Goal: Task Accomplishment & Management: Use online tool/utility

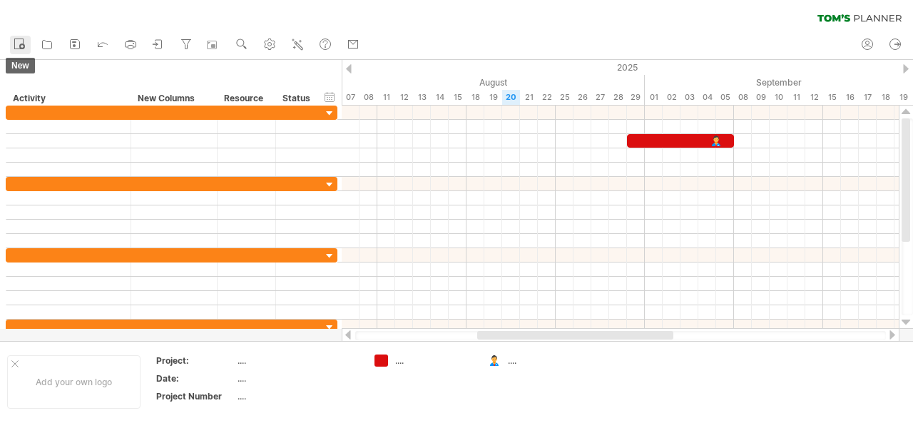
click at [19, 39] on rect at bounding box center [19, 44] width 9 height 10
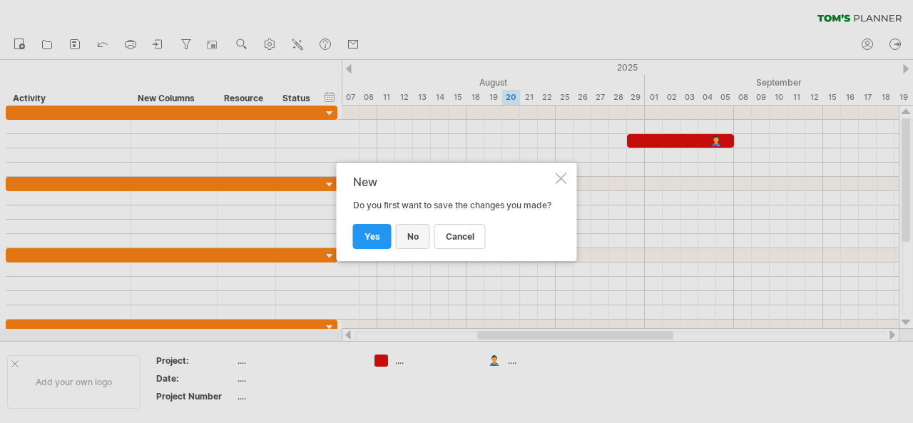
click at [407, 242] on span "no" at bounding box center [412, 236] width 11 height 11
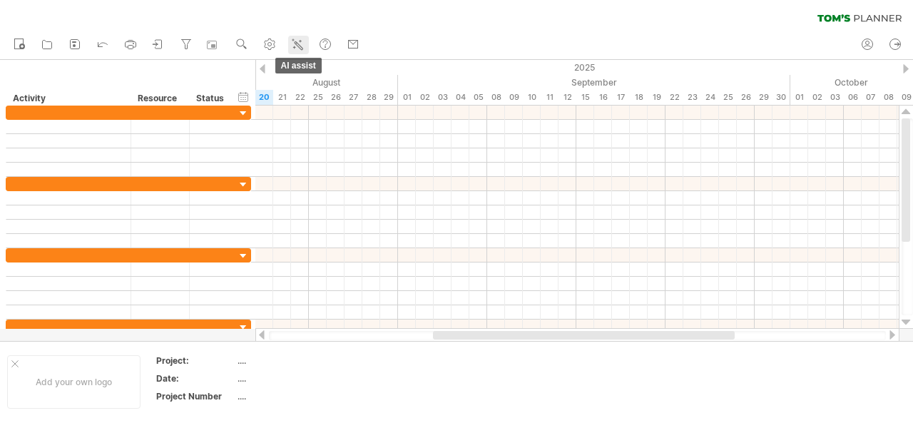
click at [297, 46] on icon at bounding box center [297, 44] width 14 height 14
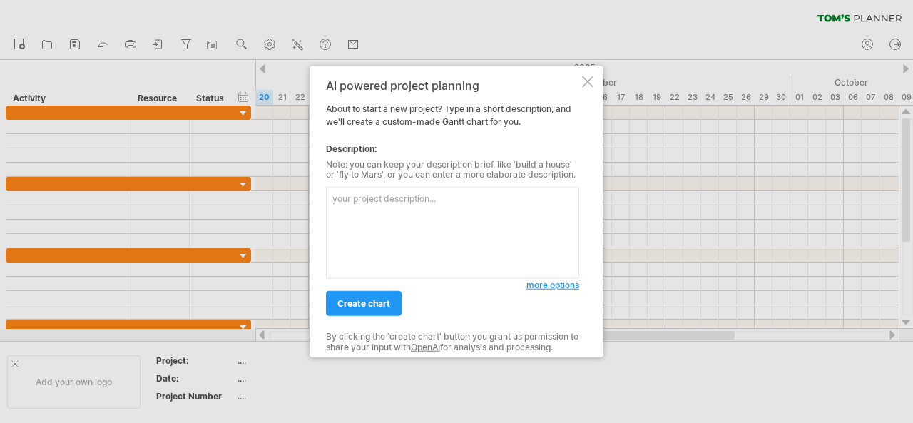
click at [378, 198] on textarea at bounding box center [452, 233] width 253 height 92
type textarea "u"
type textarea "Utilisation of flared gas at [GEOGRAPHIC_DATA]"
click at [372, 305] on span "create chart" at bounding box center [364, 303] width 53 height 11
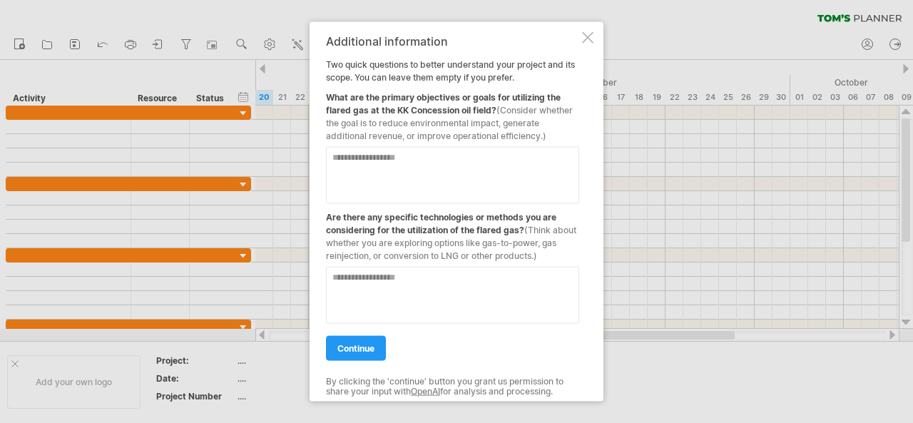
click at [407, 181] on textarea at bounding box center [452, 174] width 253 height 57
click at [571, 156] on textarea "**********" at bounding box center [452, 174] width 253 height 57
type textarea "**********"
click at [391, 282] on textarea at bounding box center [452, 294] width 253 height 57
type textarea "**********"
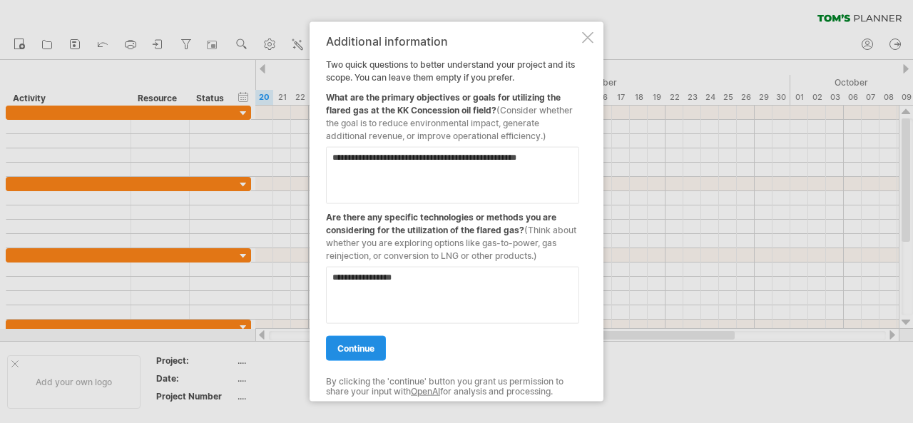
click at [374, 350] on span "continue" at bounding box center [356, 348] width 37 height 11
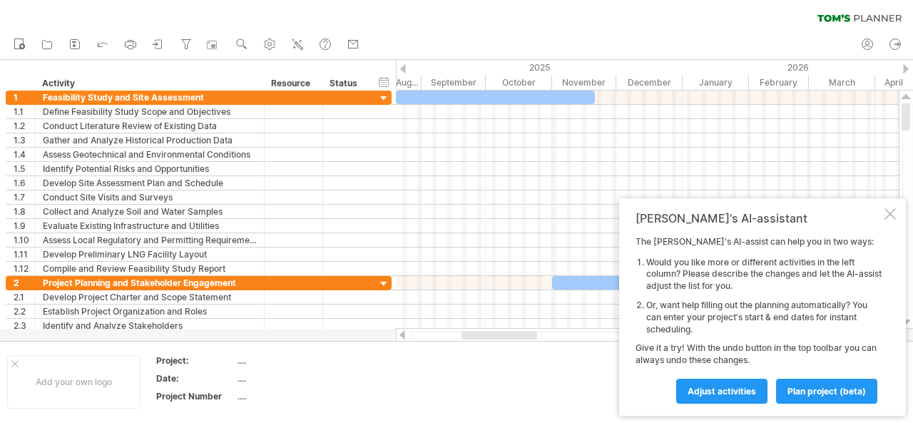
click at [892, 218] on div at bounding box center [890, 213] width 11 height 11
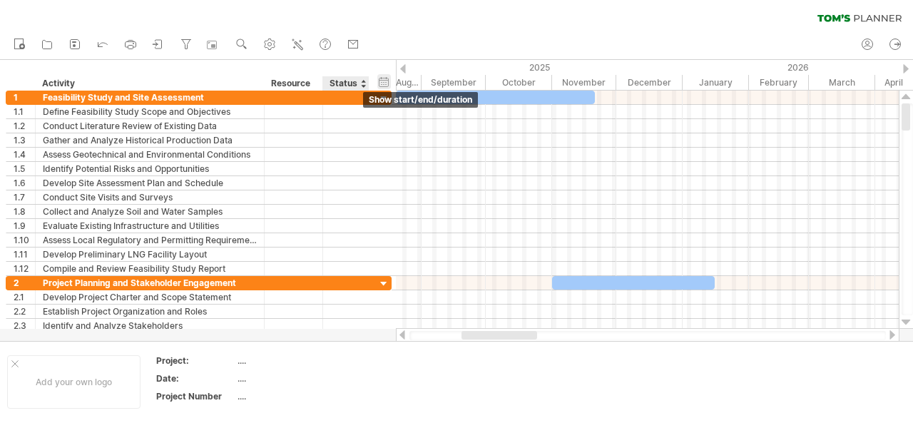
click at [384, 81] on div "hide start/end/duration show start/end/duration" at bounding box center [384, 81] width 14 height 15
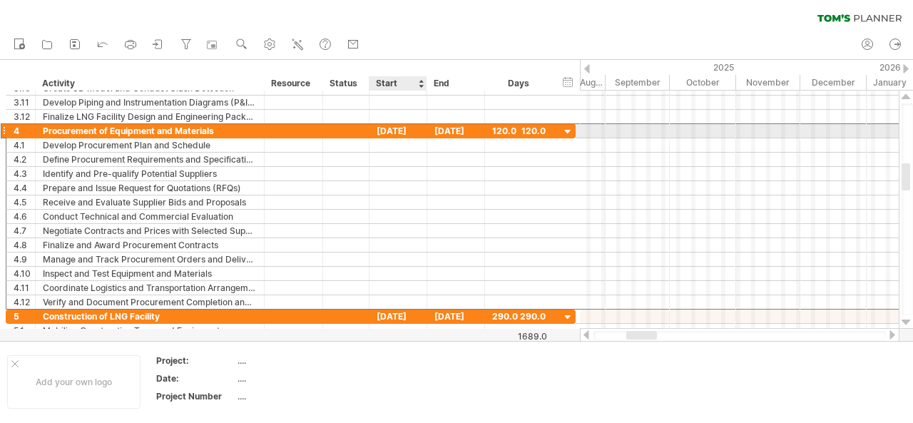
click at [407, 133] on div "[DATE]" at bounding box center [399, 131] width 58 height 14
click at [465, 129] on div "[DATE]" at bounding box center [456, 131] width 58 height 14
click at [529, 131] on div "120.0" at bounding box center [519, 131] width 54 height 14
click at [569, 129] on div at bounding box center [569, 133] width 14 height 14
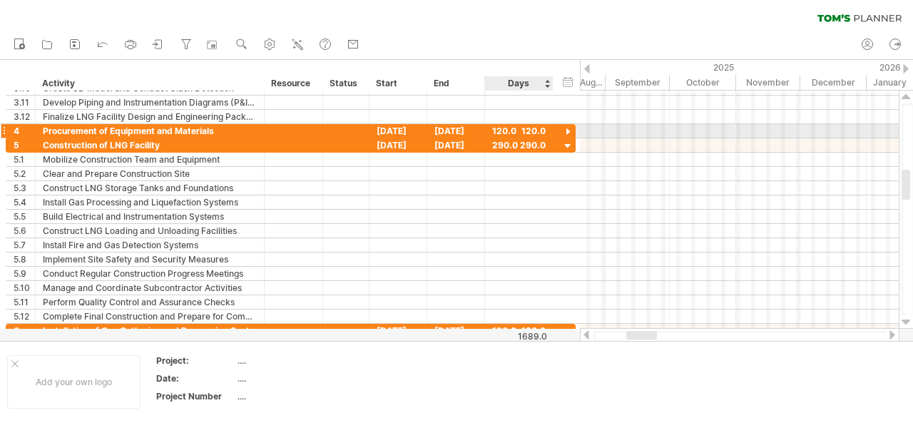
click at [569, 129] on div at bounding box center [569, 133] width 14 height 14
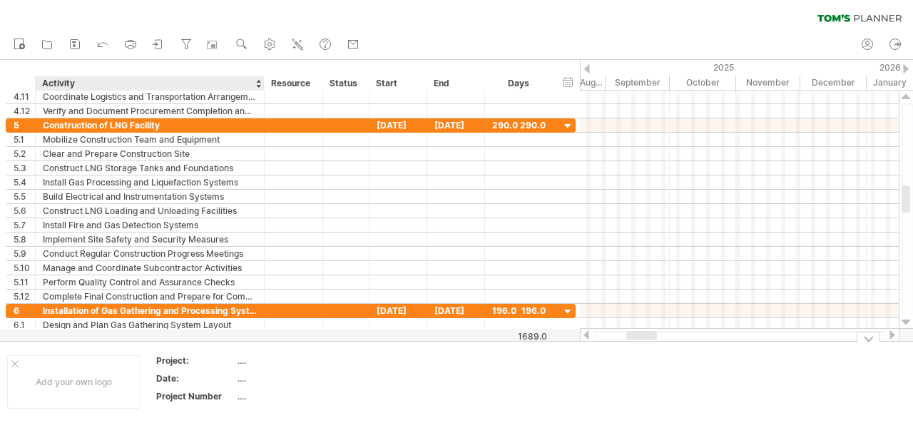
click at [240, 362] on div "...." at bounding box center [298, 361] width 120 height 12
click at [245, 380] on div "...." at bounding box center [298, 378] width 120 height 12
click at [245, 402] on div "...." at bounding box center [298, 396] width 120 height 12
click at [59, 378] on div "Add your own logo" at bounding box center [73, 382] width 133 height 54
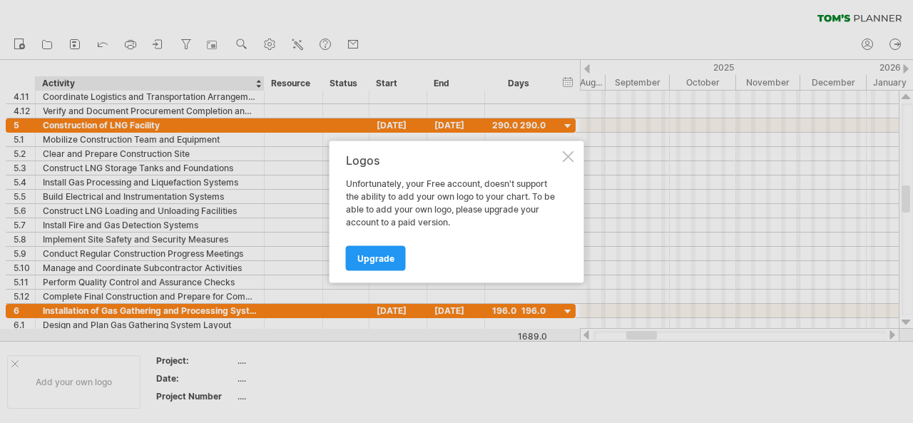
click at [573, 159] on div at bounding box center [568, 156] width 11 height 11
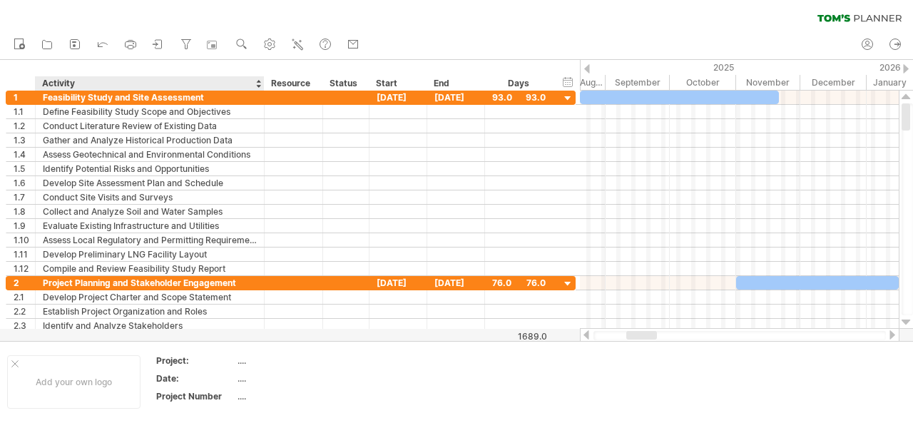
click at [73, 77] on div "Activity" at bounding box center [149, 83] width 214 height 14
type input "*"
click at [285, 82] on div "Resource" at bounding box center [293, 83] width 44 height 14
click at [307, 86] on input "********" at bounding box center [293, 83] width 44 height 14
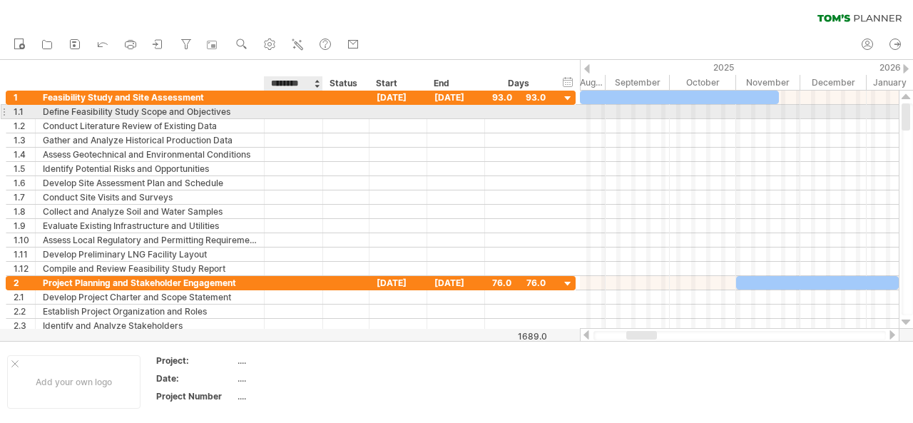
click at [285, 106] on div at bounding box center [294, 112] width 44 height 14
type input "*"
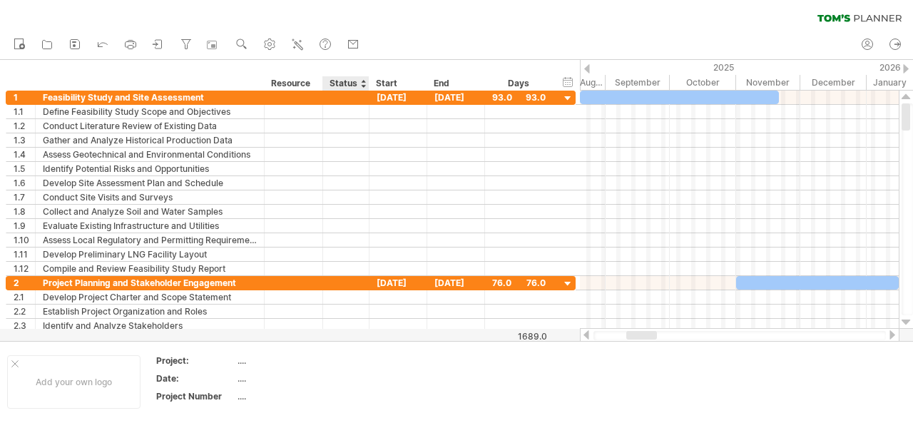
click at [348, 81] on div "Status" at bounding box center [345, 83] width 31 height 14
click at [364, 83] on div at bounding box center [363, 83] width 6 height 14
click at [387, 81] on div "Start" at bounding box center [397, 83] width 43 height 14
click at [569, 82] on div "hide start/end/duration show start/end/duration" at bounding box center [569, 81] width 14 height 15
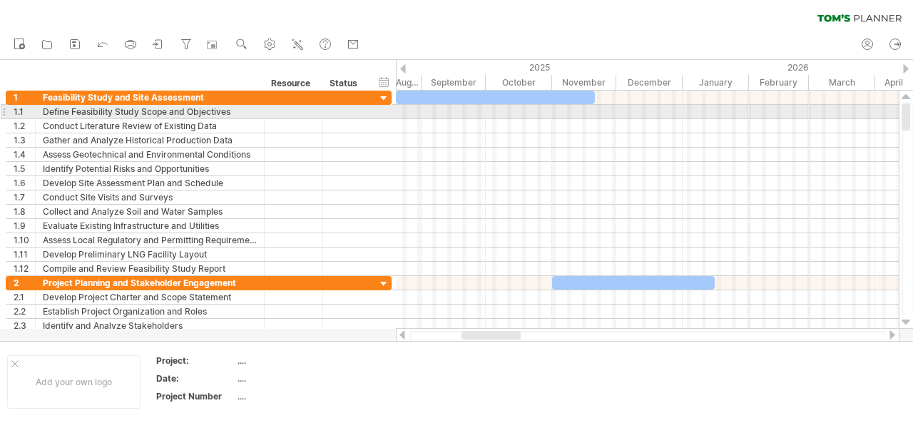
click at [596, 113] on div at bounding box center [647, 112] width 503 height 14
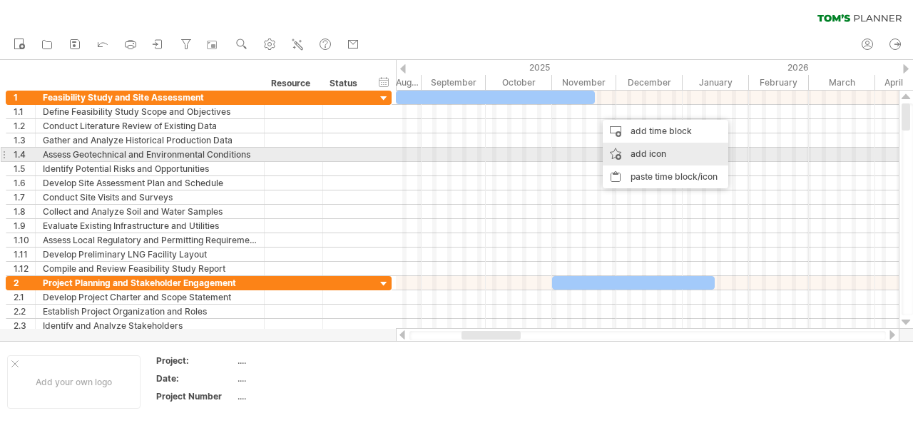
click at [659, 153] on div "add icon" at bounding box center [666, 154] width 126 height 23
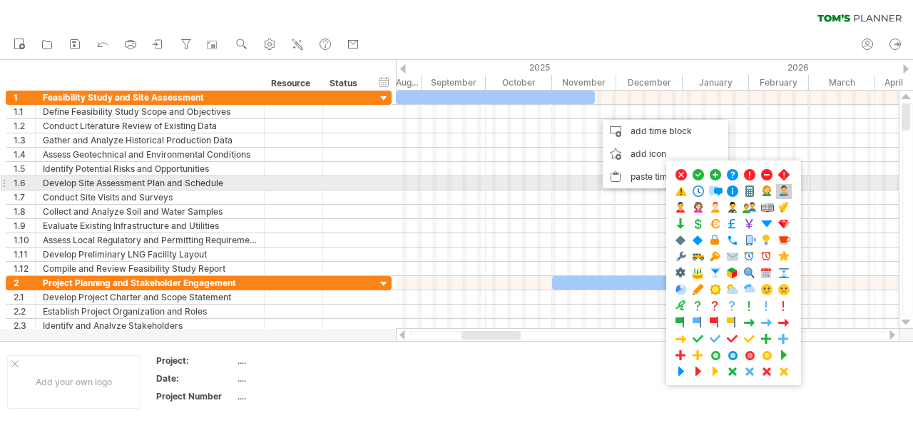
click at [777, 189] on span at bounding box center [784, 192] width 14 height 14
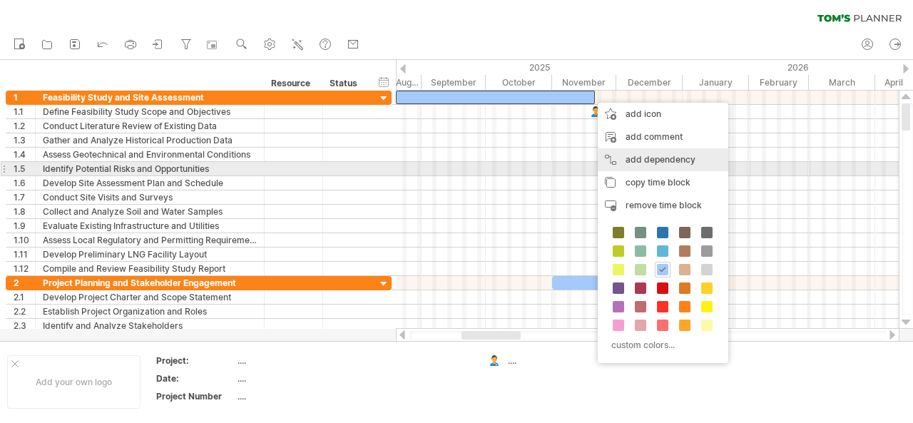
click at [673, 163] on div "add dependency You can use dependencies when you require tasks to be done in a …" at bounding box center [663, 159] width 131 height 23
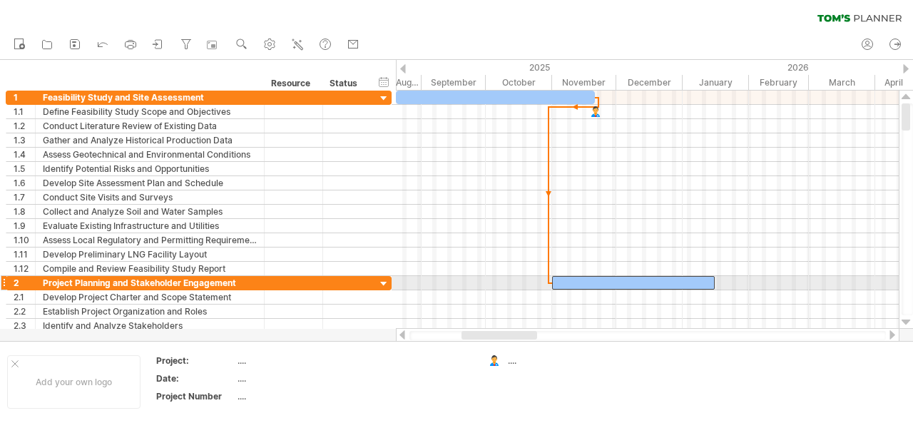
drag, startPoint x: 601, startPoint y: 99, endPoint x: 612, endPoint y: 276, distance: 177.3
click at [612, 276] on div "[DATE] - 6.0 days [DATE]" at bounding box center [647, 210] width 503 height 238
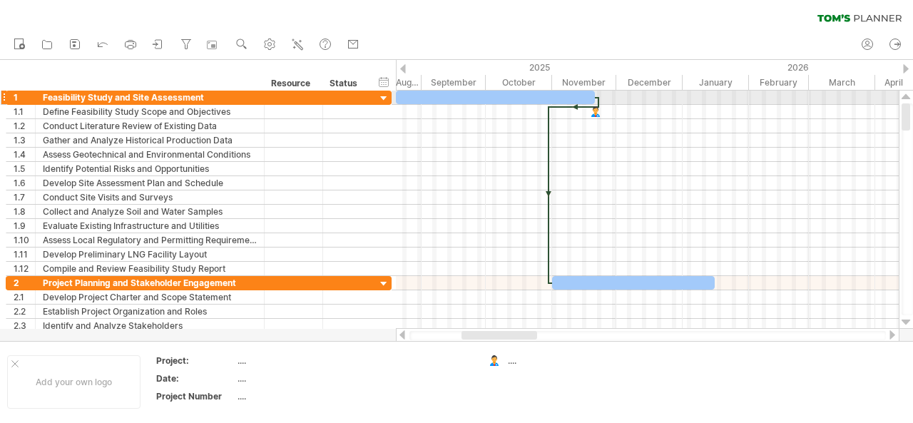
click at [581, 95] on div at bounding box center [495, 98] width 199 height 14
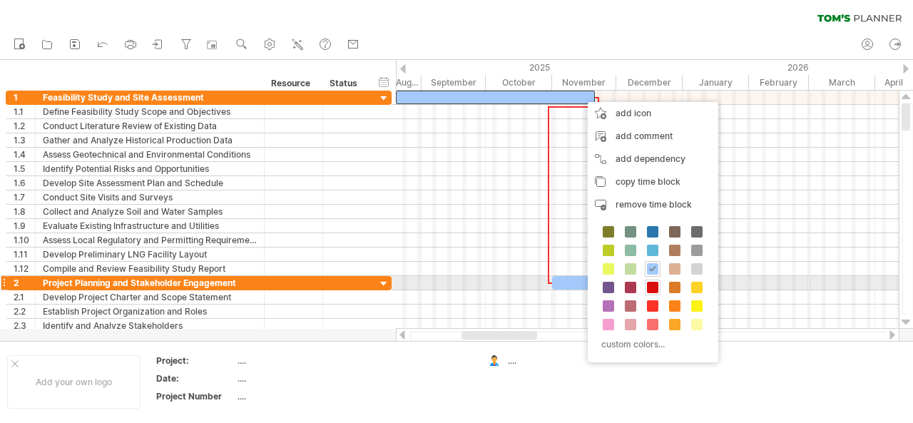
click at [651, 285] on span at bounding box center [652, 287] width 11 height 11
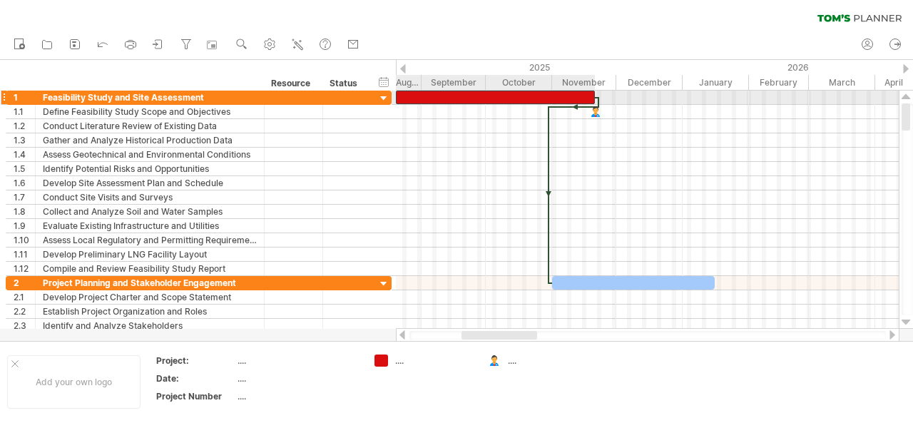
click at [500, 94] on div at bounding box center [495, 98] width 199 height 14
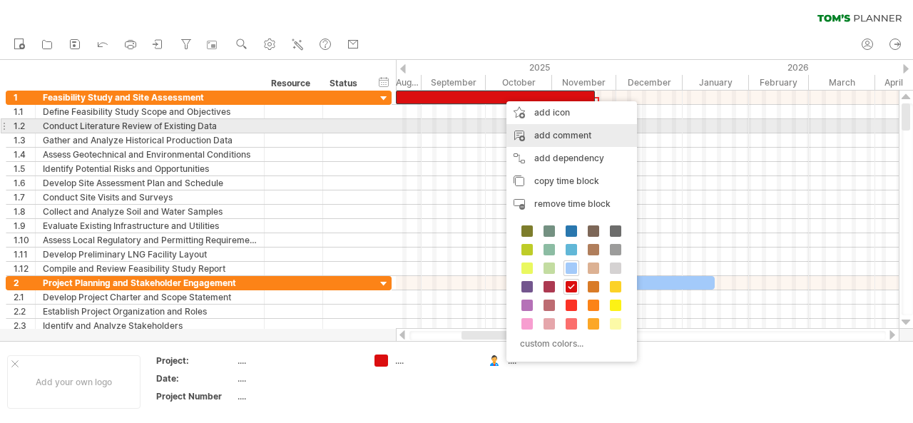
click at [554, 132] on div "add comment" at bounding box center [572, 135] width 131 height 23
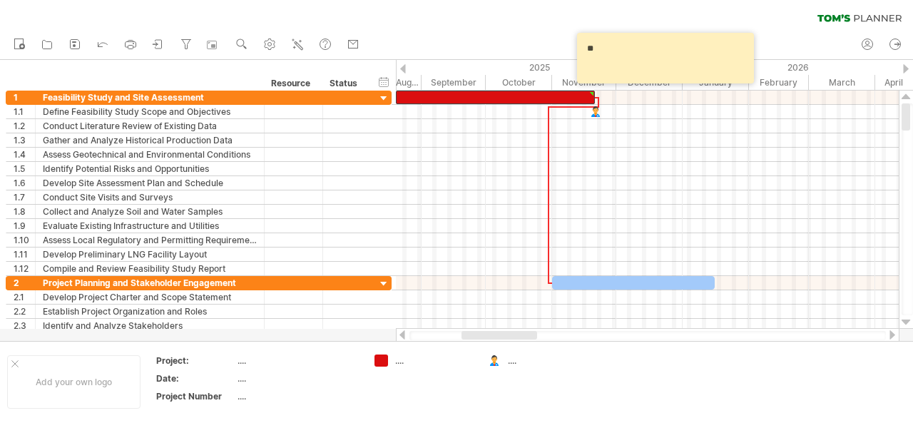
type textarea "*"
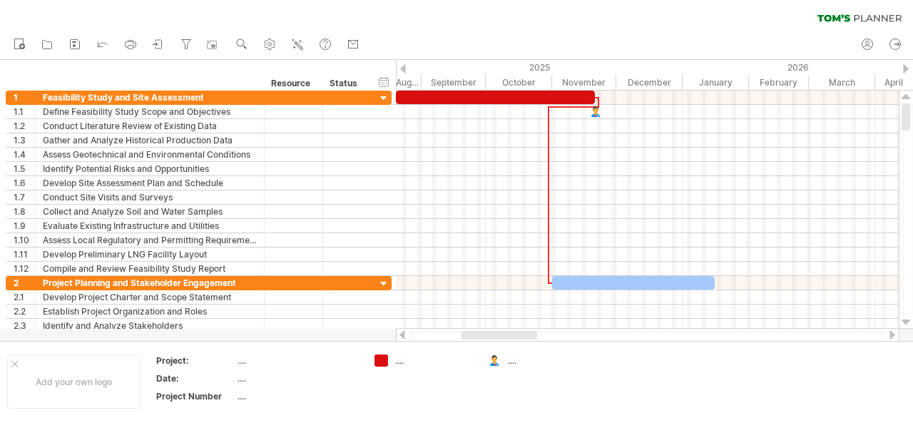
click at [537, 34] on div "new" at bounding box center [456, 45] width 913 height 30
click at [871, 42] on icon at bounding box center [868, 44] width 14 height 14
type input "**********"
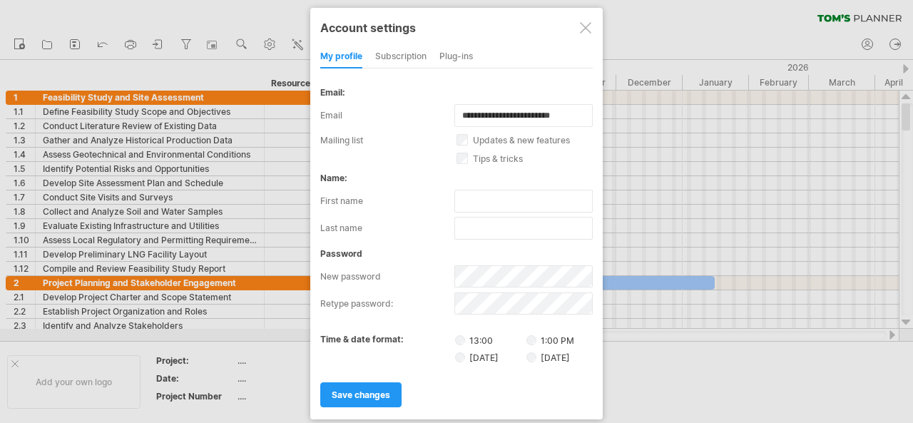
click at [410, 56] on div "subscription" at bounding box center [400, 57] width 51 height 23
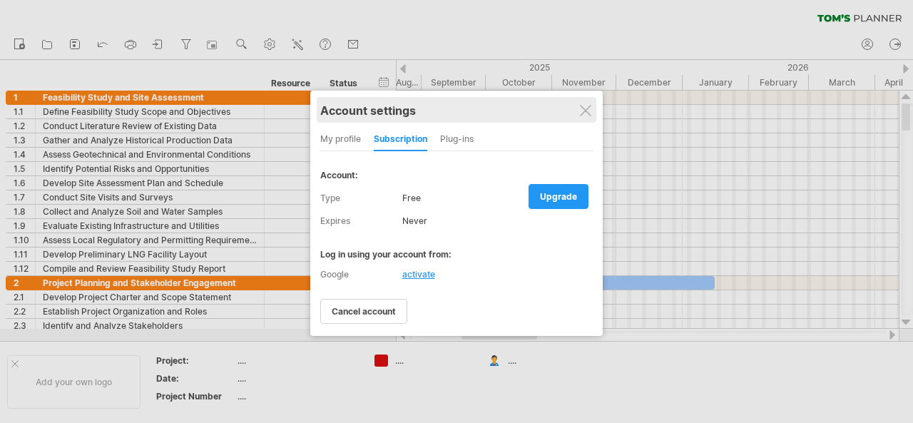
click at [593, 108] on div "Account settings" at bounding box center [456, 110] width 273 height 26
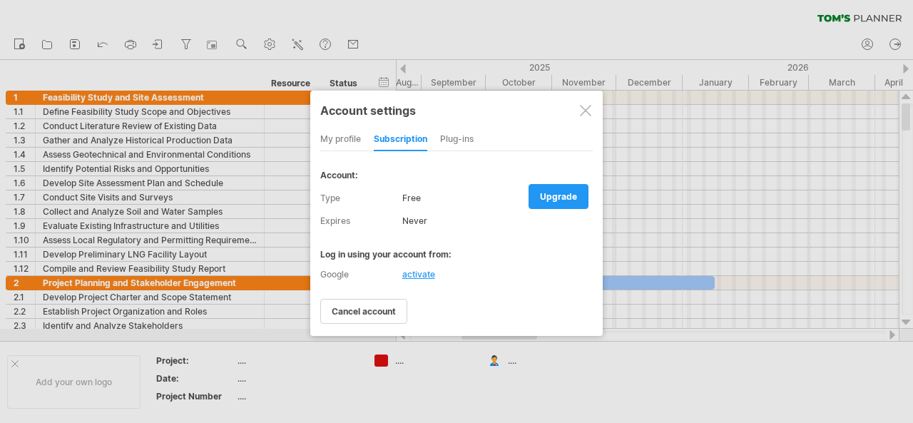
click at [584, 112] on div at bounding box center [585, 110] width 11 height 11
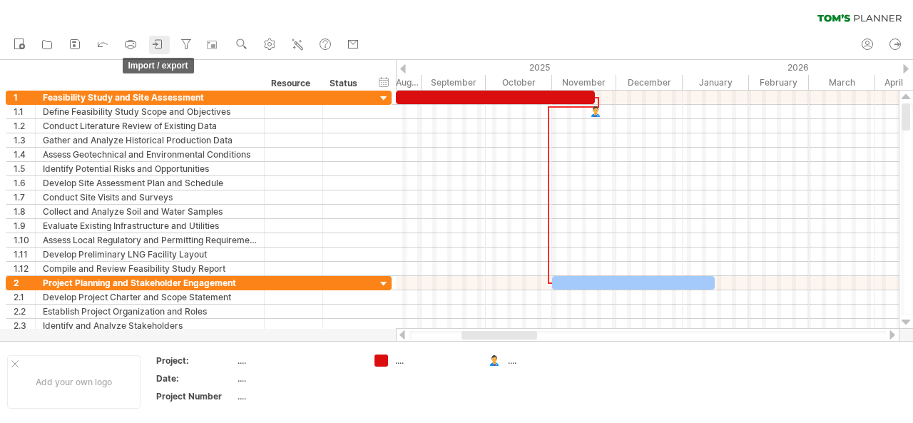
click at [158, 43] on icon at bounding box center [158, 44] width 14 height 14
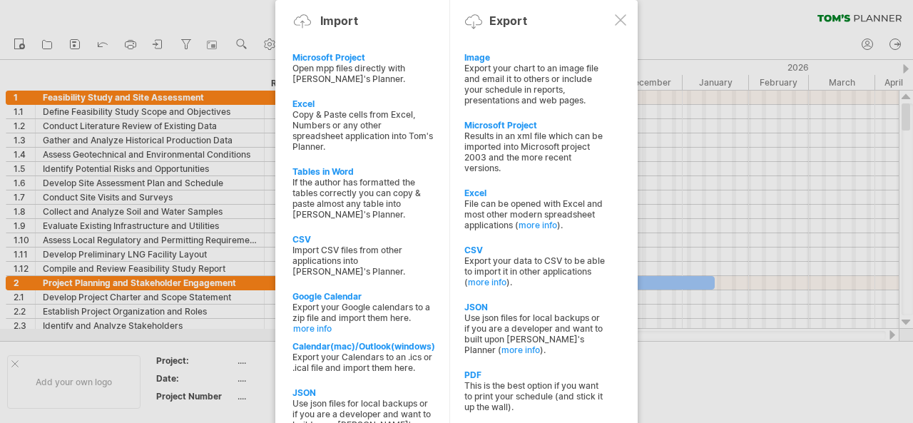
click at [621, 22] on div at bounding box center [620, 19] width 11 height 11
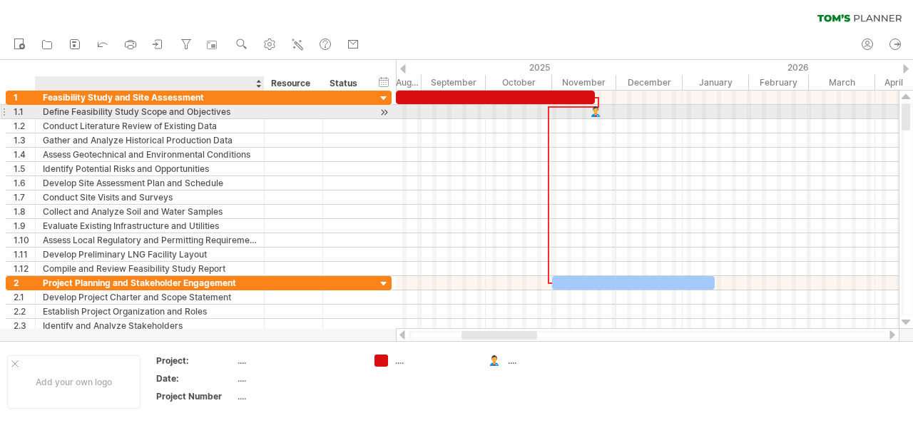
click at [146, 112] on div "Define Feasibility Study Scope and Objectives" at bounding box center [150, 112] width 214 height 14
click at [0, 0] on input "**********" at bounding box center [0, 0] width 0 height 0
click at [243, 109] on input "**********" at bounding box center [150, 112] width 214 height 14
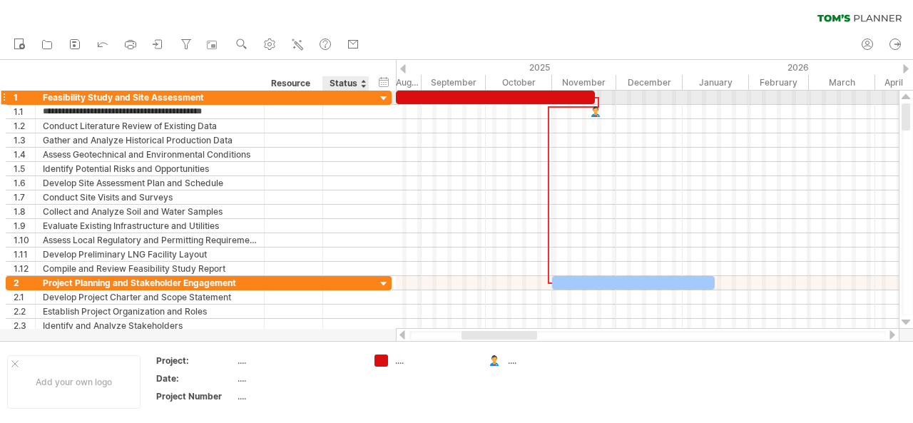
click at [358, 95] on div at bounding box center [345, 98] width 31 height 14
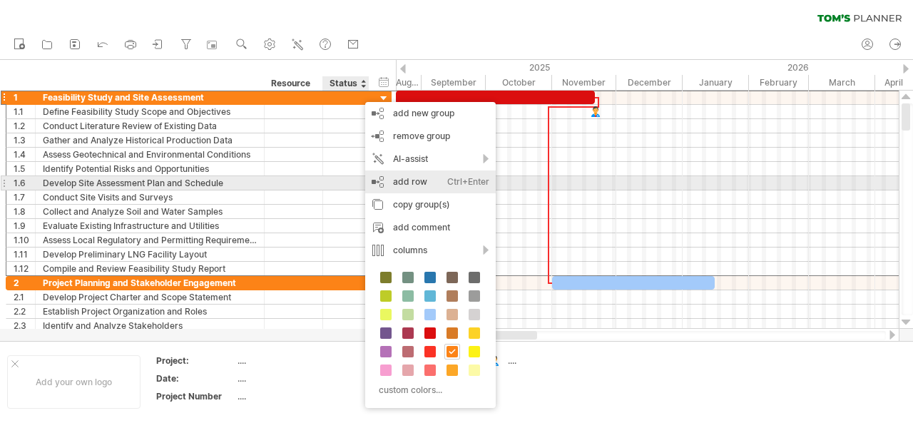
click at [424, 184] on div "add row Ctrl+Enter Cmd+Enter" at bounding box center [430, 182] width 131 height 23
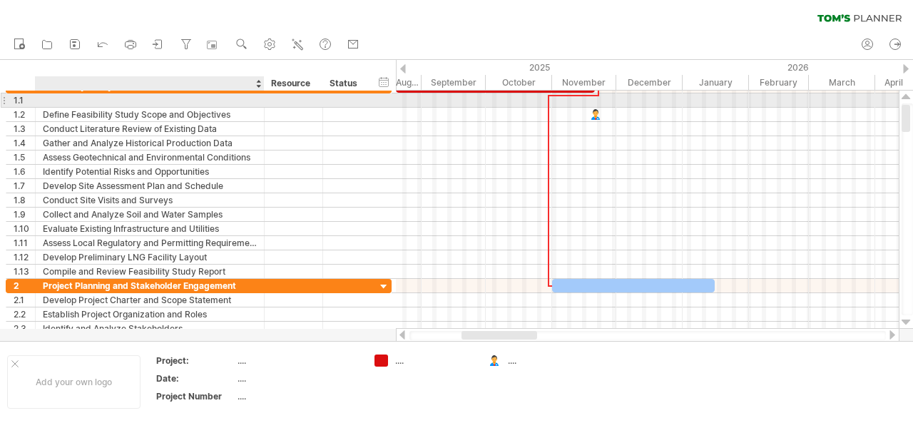
click at [146, 101] on div at bounding box center [150, 100] width 214 height 14
type input "*"
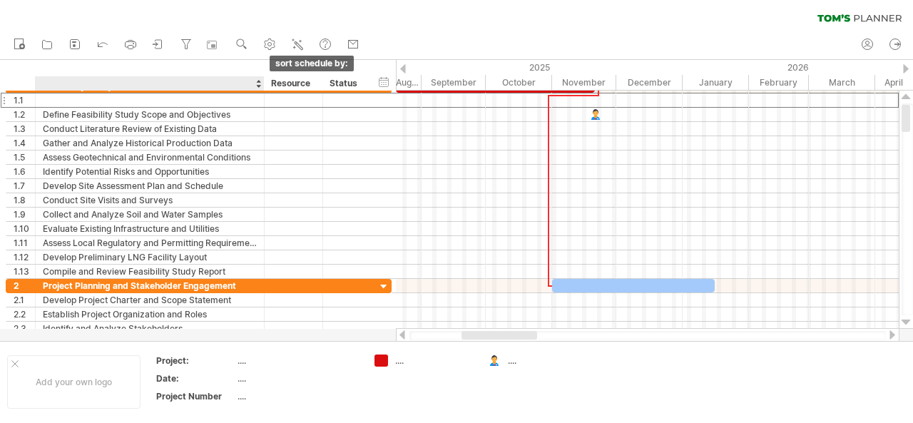
click at [258, 78] on div at bounding box center [258, 83] width 6 height 14
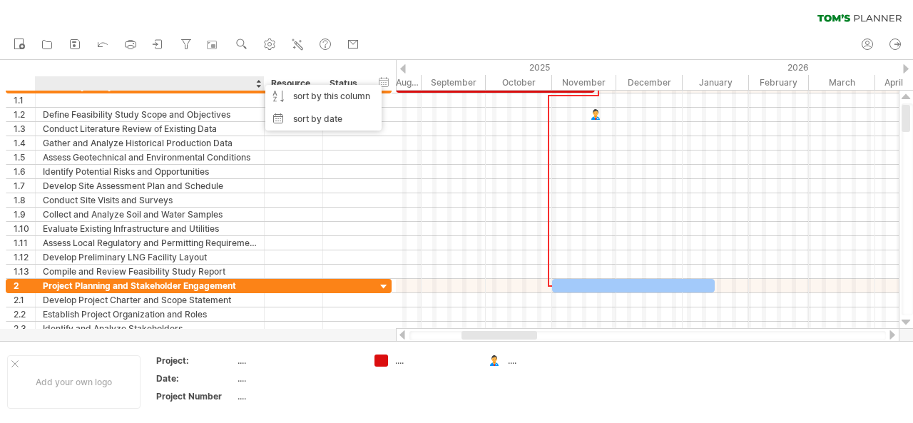
click at [258, 78] on div at bounding box center [258, 83] width 6 height 14
click at [300, 81] on div "Resource" at bounding box center [293, 83] width 44 height 14
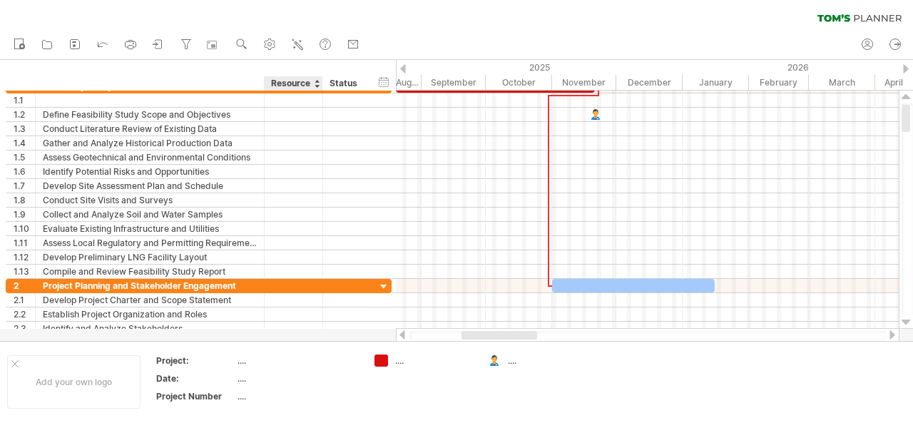
click at [301, 66] on div "hide start/end/duration show start/end/duration ******** Resource ****** Status" at bounding box center [198, 75] width 396 height 31
click at [23, 46] on circle at bounding box center [22, 47] width 6 height 6
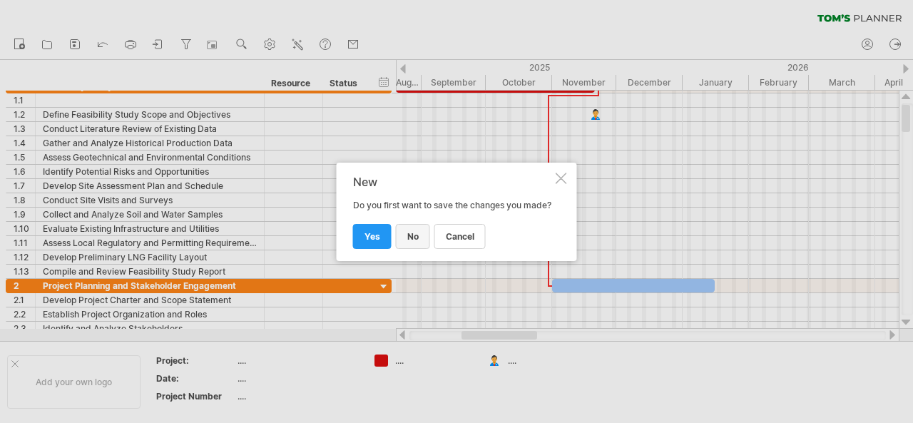
click at [416, 242] on span "no" at bounding box center [412, 236] width 11 height 11
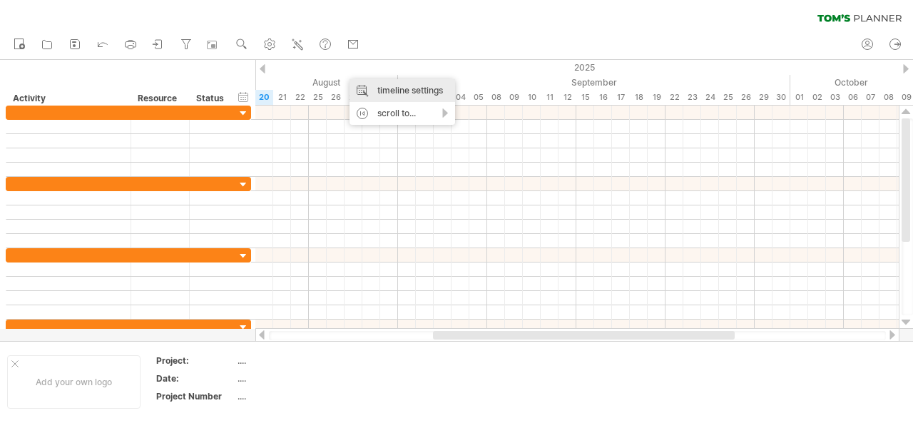
click at [393, 89] on div "timeline settings" at bounding box center [403, 90] width 106 height 23
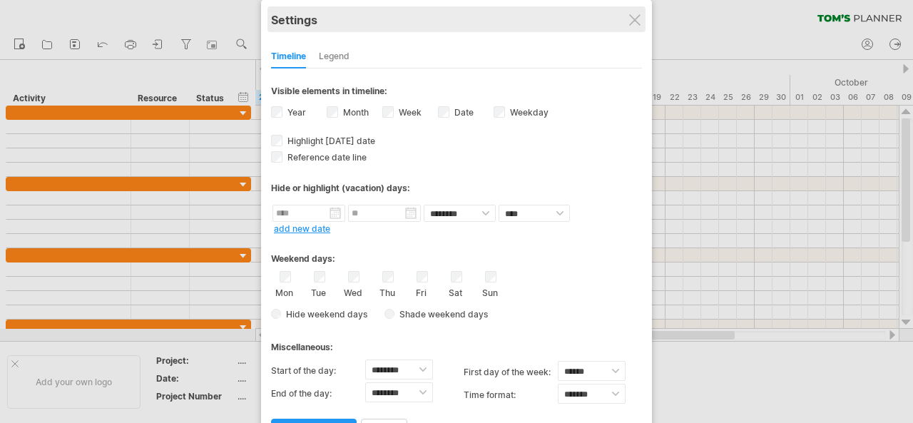
click at [628, 19] on div "Settings" at bounding box center [456, 19] width 371 height 26
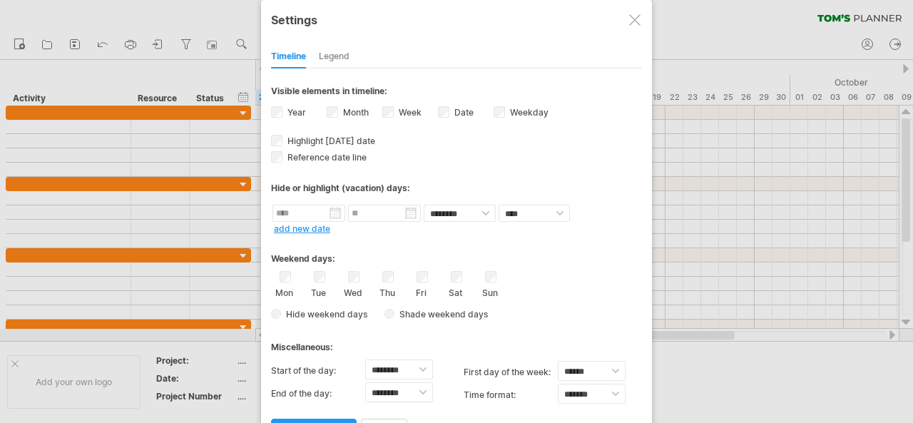
click at [634, 18] on div at bounding box center [634, 19] width 11 height 11
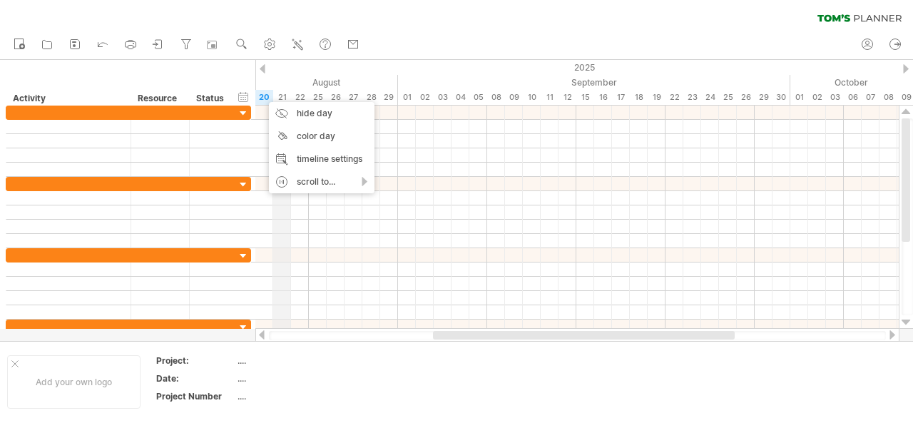
click at [280, 76] on div "August" at bounding box center [211, 82] width 375 height 15
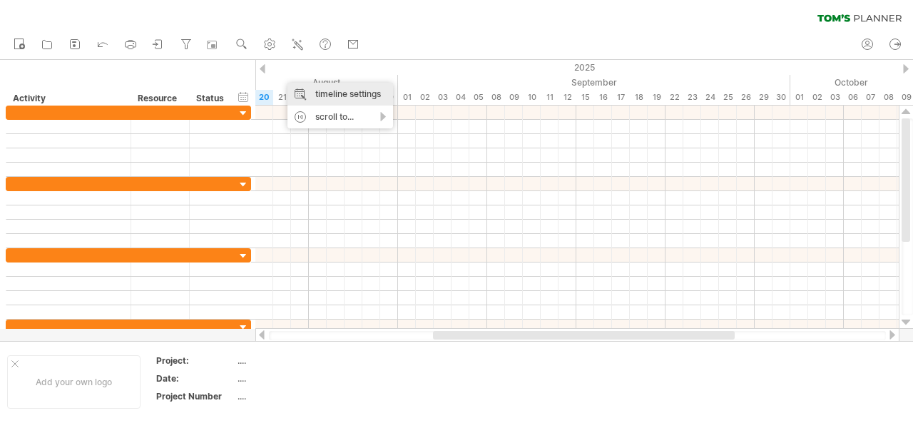
click at [342, 91] on div "timeline settings" at bounding box center [341, 94] width 106 height 23
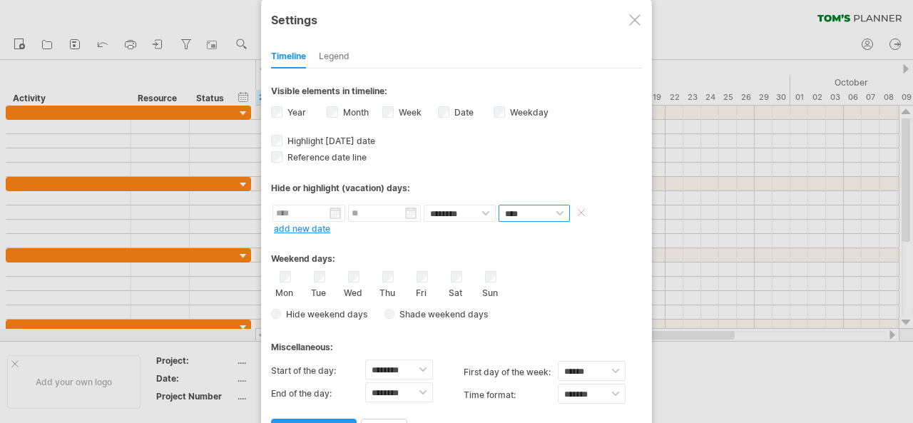
click at [562, 207] on select "**** *****" at bounding box center [534, 213] width 71 height 17
click at [499, 205] on select "**** *****" at bounding box center [534, 213] width 71 height 17
click at [584, 208] on span at bounding box center [584, 212] width 21 height 17
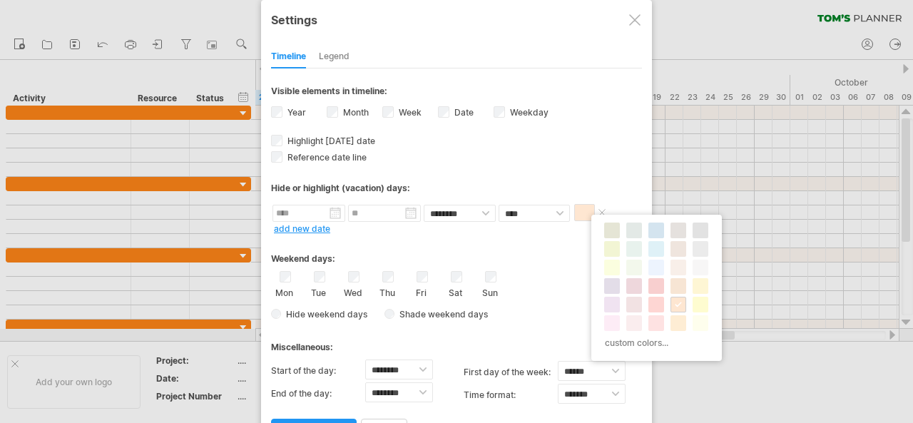
click at [584, 209] on span at bounding box center [584, 212] width 21 height 17
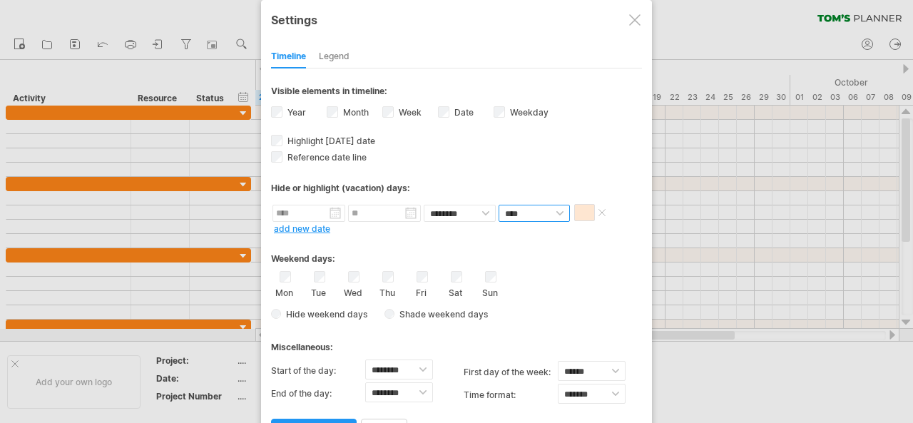
click at [554, 207] on select "**** *****" at bounding box center [534, 213] width 71 height 17
select select "*"
click at [499, 205] on select "**** *****" at bounding box center [534, 213] width 71 height 17
click at [397, 309] on span "Shade weekend days" at bounding box center [441, 314] width 93 height 11
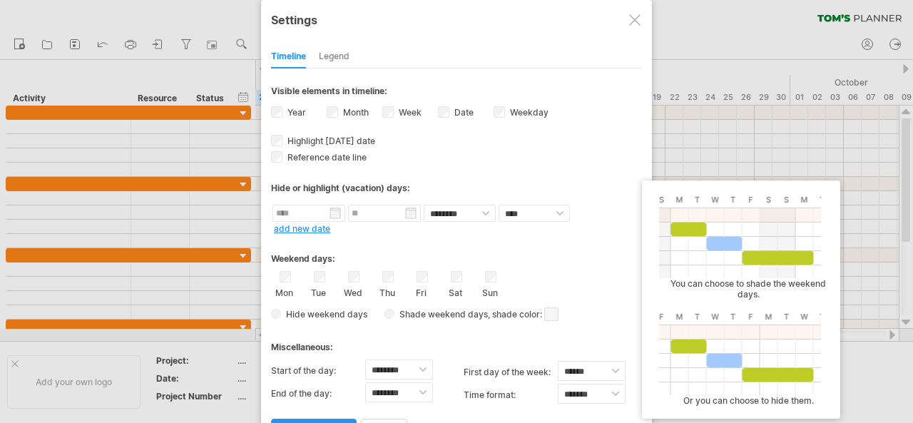
click at [552, 308] on span at bounding box center [551, 315] width 14 height 14
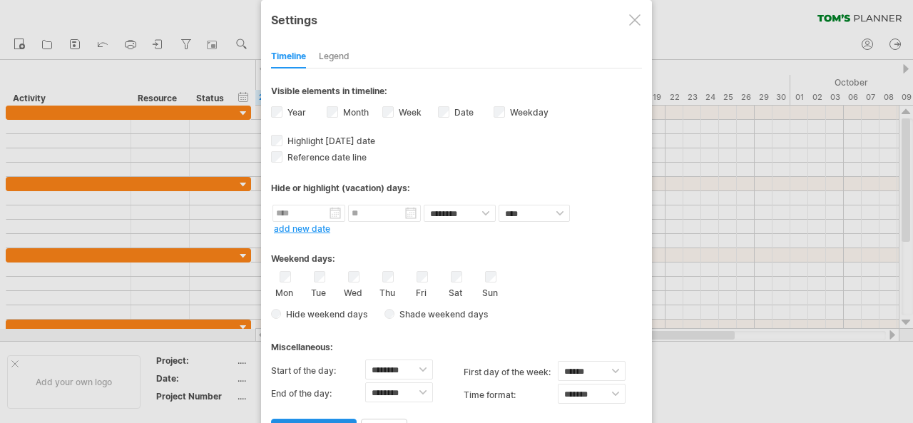
click at [327, 419] on link "apply changes" at bounding box center [314, 431] width 86 height 25
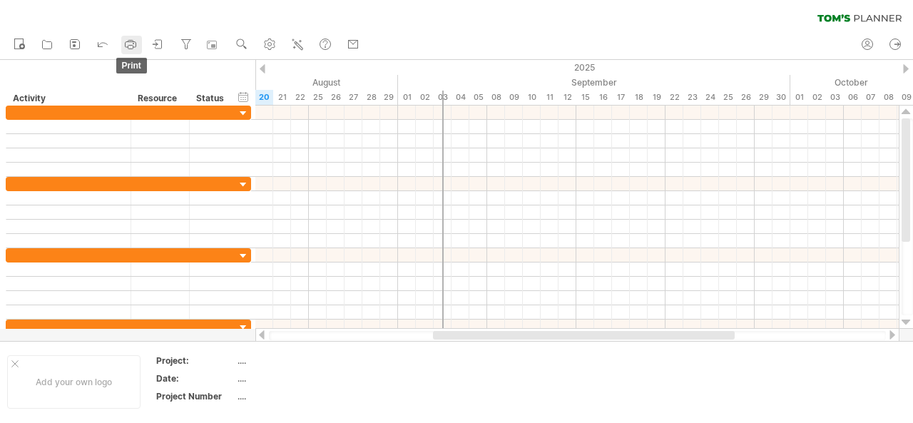
click at [131, 44] on icon at bounding box center [130, 44] width 14 height 14
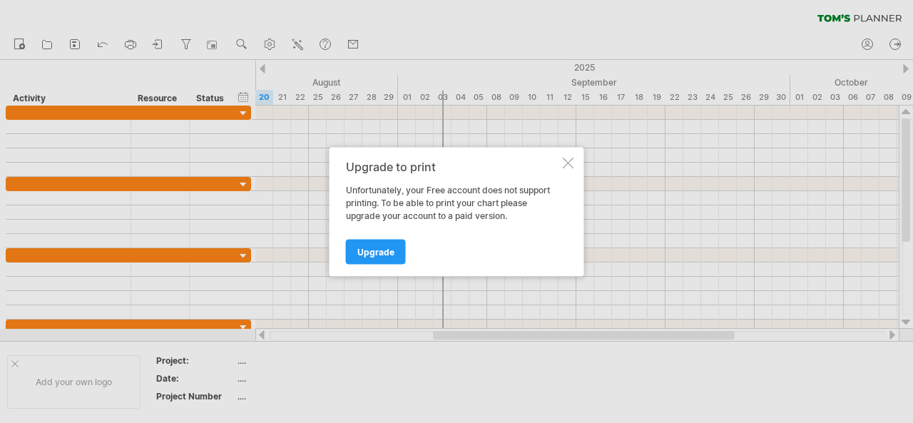
click at [571, 162] on div at bounding box center [568, 162] width 11 height 11
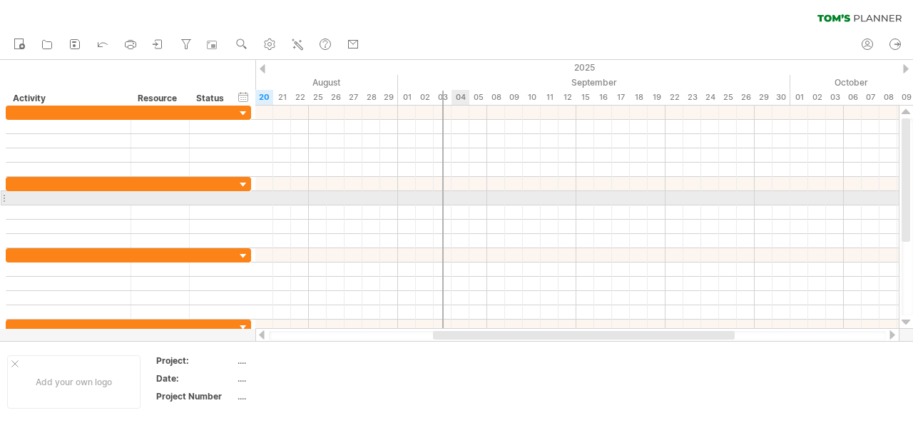
click at [457, 195] on div at bounding box center [577, 198] width 644 height 14
